Goal: Information Seeking & Learning: Learn about a topic

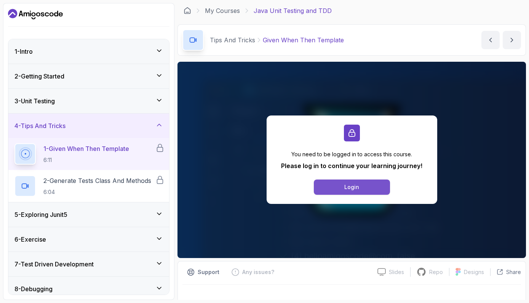
click at [340, 192] on button "Login" at bounding box center [352, 186] width 76 height 15
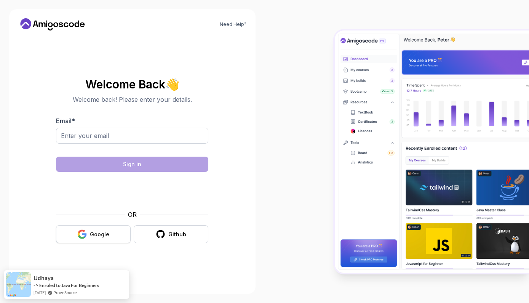
click at [85, 240] on button "Google" at bounding box center [93, 234] width 75 height 18
click at [92, 234] on div "Google" at bounding box center [99, 234] width 19 height 8
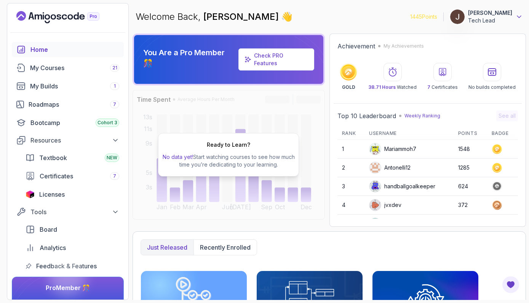
click at [517, 18] on icon at bounding box center [519, 17] width 8 height 8
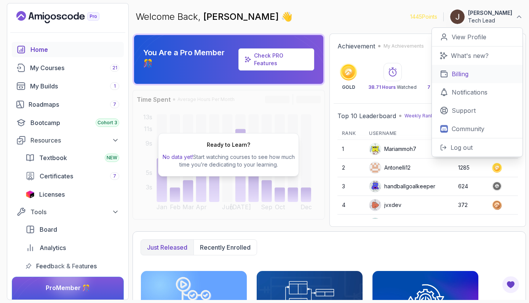
click at [462, 75] on p "Billing" at bounding box center [460, 73] width 17 height 9
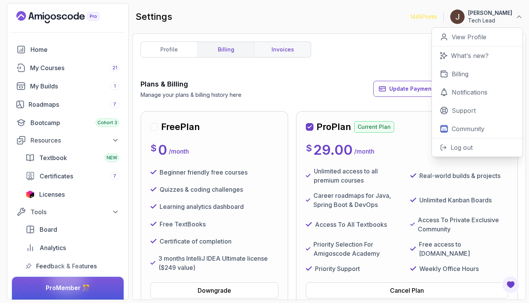
click at [280, 53] on link "invoices" at bounding box center [282, 49] width 57 height 15
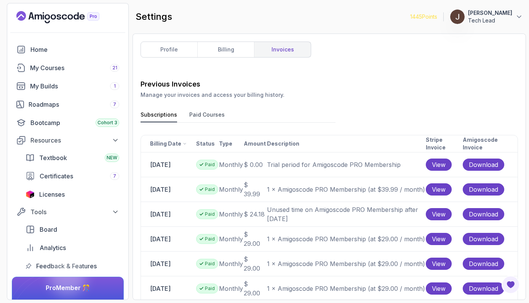
click at [206, 116] on button "Paid Courses" at bounding box center [206, 116] width 35 height 11
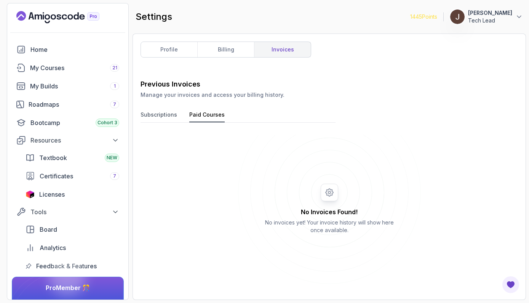
click at [166, 114] on button "Subscriptions" at bounding box center [158, 116] width 37 height 11
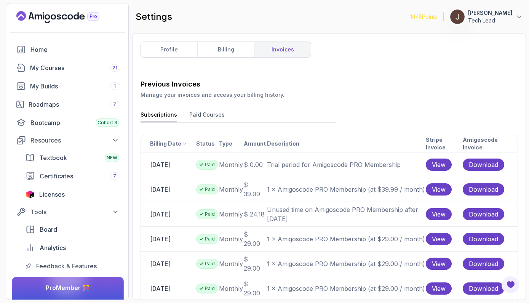
click at [284, 51] on link "invoices" at bounding box center [282, 49] width 57 height 15
click at [227, 49] on link "billing" at bounding box center [225, 49] width 57 height 15
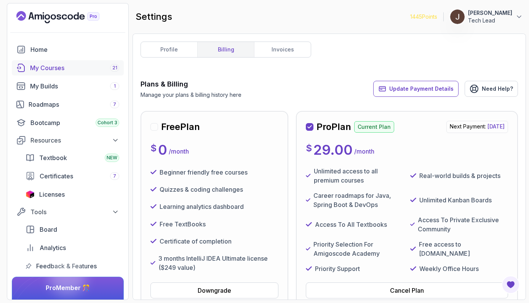
click at [62, 65] on div "My Courses 21" at bounding box center [74, 67] width 89 height 9
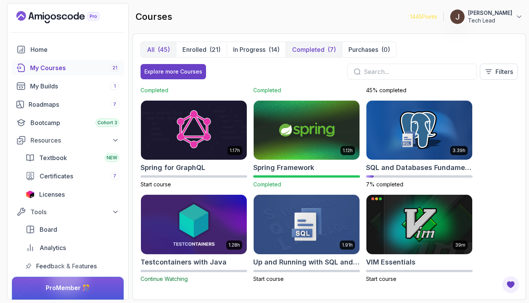
click at [319, 48] on p "Completed" at bounding box center [308, 49] width 32 height 9
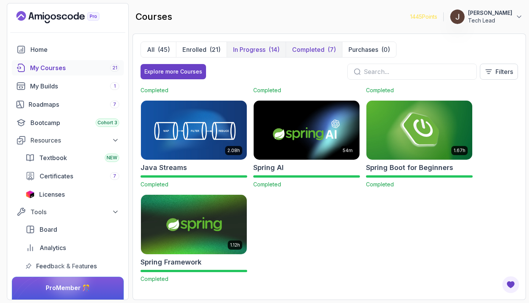
click at [259, 48] on p "In Progress" at bounding box center [249, 49] width 32 height 9
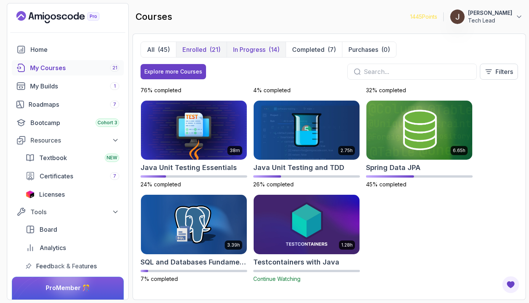
click at [203, 46] on p "Enrolled" at bounding box center [194, 49] width 24 height 9
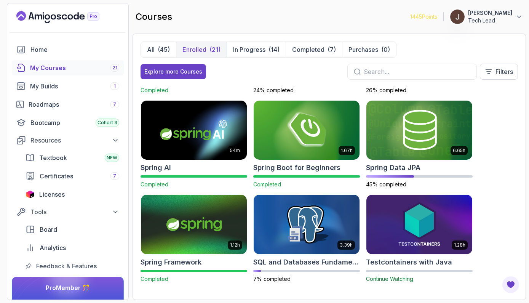
click at [206, 51] on button "Enrolled (21)" at bounding box center [201, 49] width 51 height 15
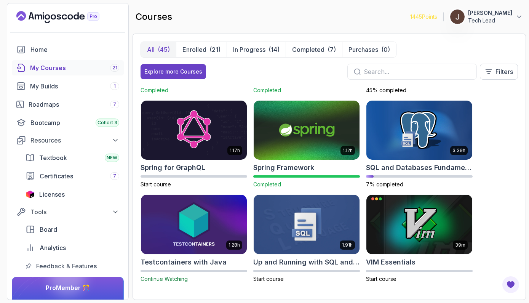
click at [163, 51] on div "(45)" at bounding box center [164, 49] width 12 height 9
